Goal: Task Accomplishment & Management: Manage account settings

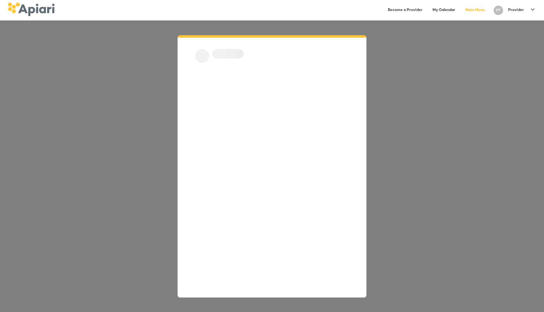
click at [516, 7] on header "Become a Provider My Calendar Main Menu PT Provider" at bounding box center [272, 10] width 544 height 20
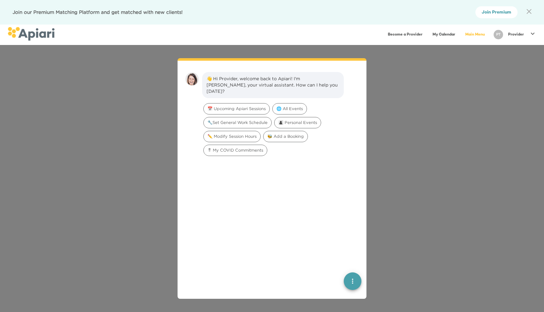
scroll to position [9, 0]
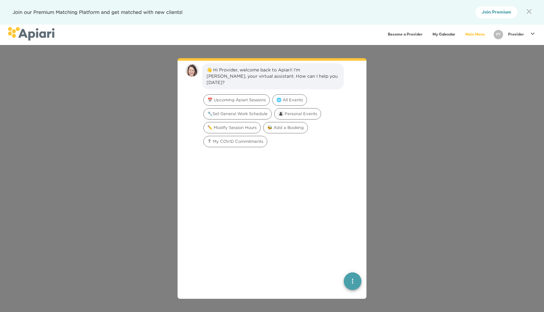
click at [515, 32] on p "Provider" at bounding box center [516, 34] width 16 height 5
click at [508, 36] on p "My Profile" at bounding box center [506, 35] width 25 height 8
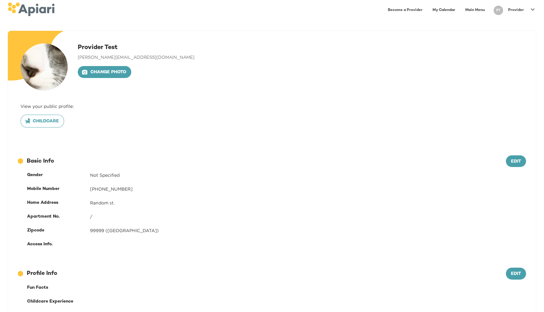
click at [514, 13] on div "Provider" at bounding box center [516, 10] width 21 height 10
click at [496, 38] on p "Log Out" at bounding box center [504, 36] width 21 height 8
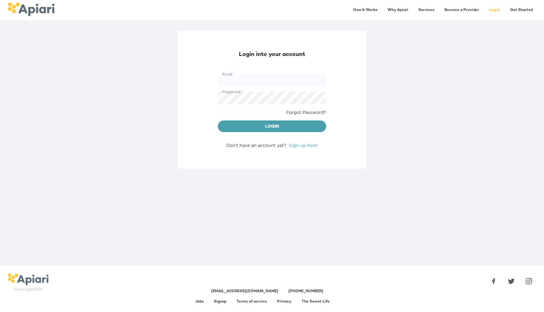
click at [235, 88] on div "Email Email" at bounding box center [271, 80] width 113 height 18
click at [250, 78] on input "Email" at bounding box center [272, 80] width 108 height 13
click at [274, 90] on div "Password Password" at bounding box center [271, 98] width 113 height 18
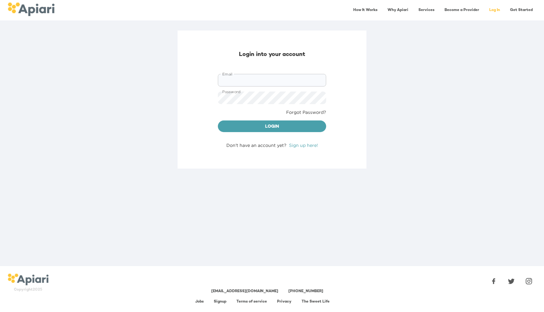
click at [278, 86] on input "Email" at bounding box center [272, 80] width 108 height 13
type input "**********"
click at [276, 128] on span "Login" at bounding box center [272, 127] width 98 height 8
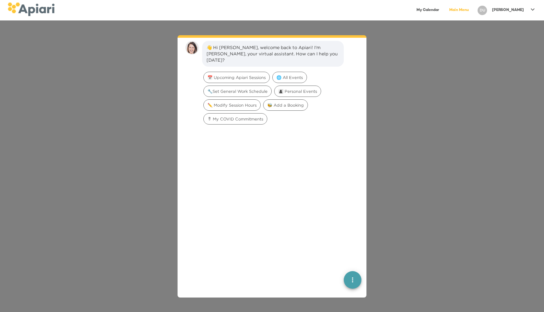
click at [508, 14] on div "[PERSON_NAME]" at bounding box center [508, 10] width 37 height 10
click at [508, 16] on p "My Profile" at bounding box center [506, 13] width 25 height 8
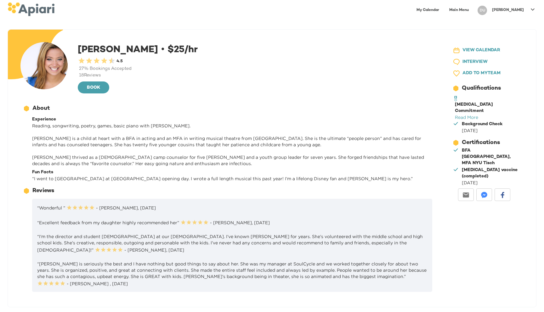
scroll to position [43, 0]
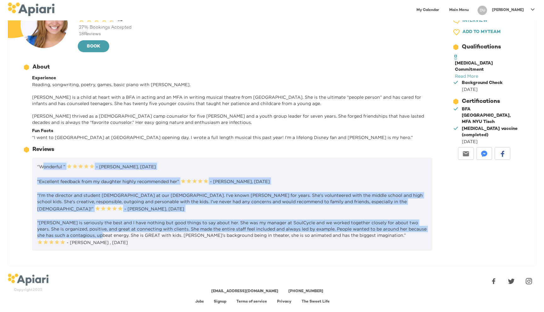
drag, startPoint x: 42, startPoint y: 170, endPoint x: 100, endPoint y: 237, distance: 89.3
click at [100, 237] on div "“Wonderful ” 0.5 Stars 1 Star 1.5 Stars 2 Stars 2.5 Stars 3 Stars 3.5 Stars 4 S…" at bounding box center [232, 204] width 400 height 93
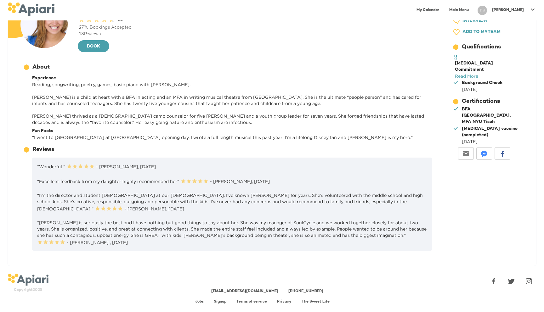
click at [111, 223] on p "“Maggie is seriously the best and I have nothing but good things to say about h…" at bounding box center [232, 233] width 390 height 26
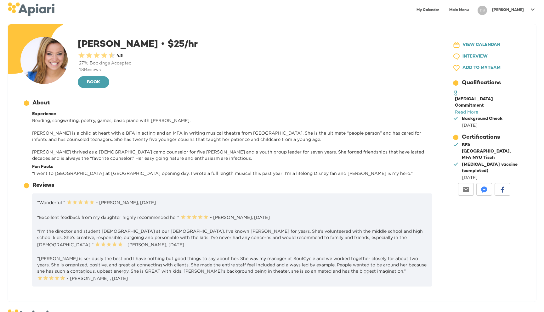
scroll to position [3, 0]
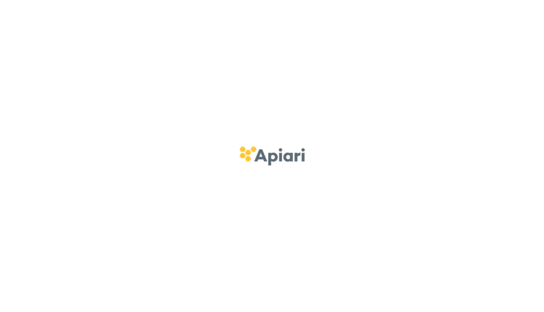
click at [222, 92] on div at bounding box center [272, 156] width 544 height 312
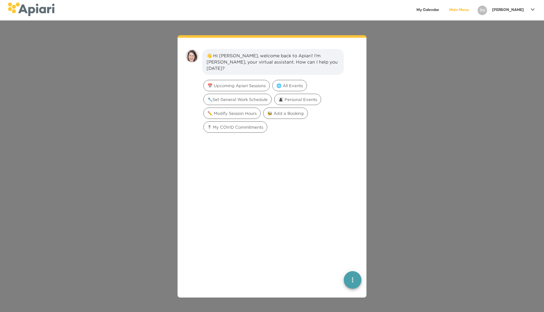
scroll to position [9, 0]
